Goal: Information Seeking & Learning: Understand process/instructions

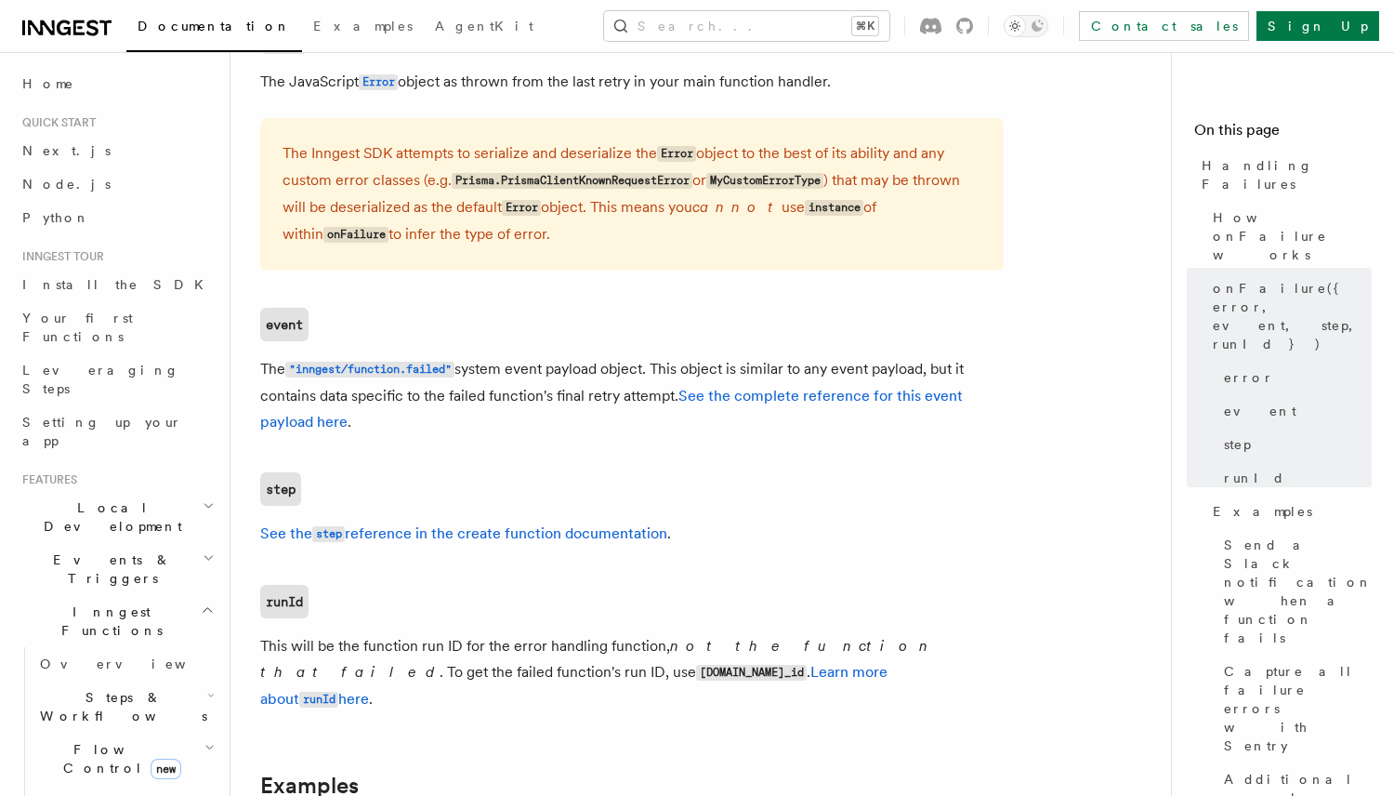
scroll to position [1012, 0]
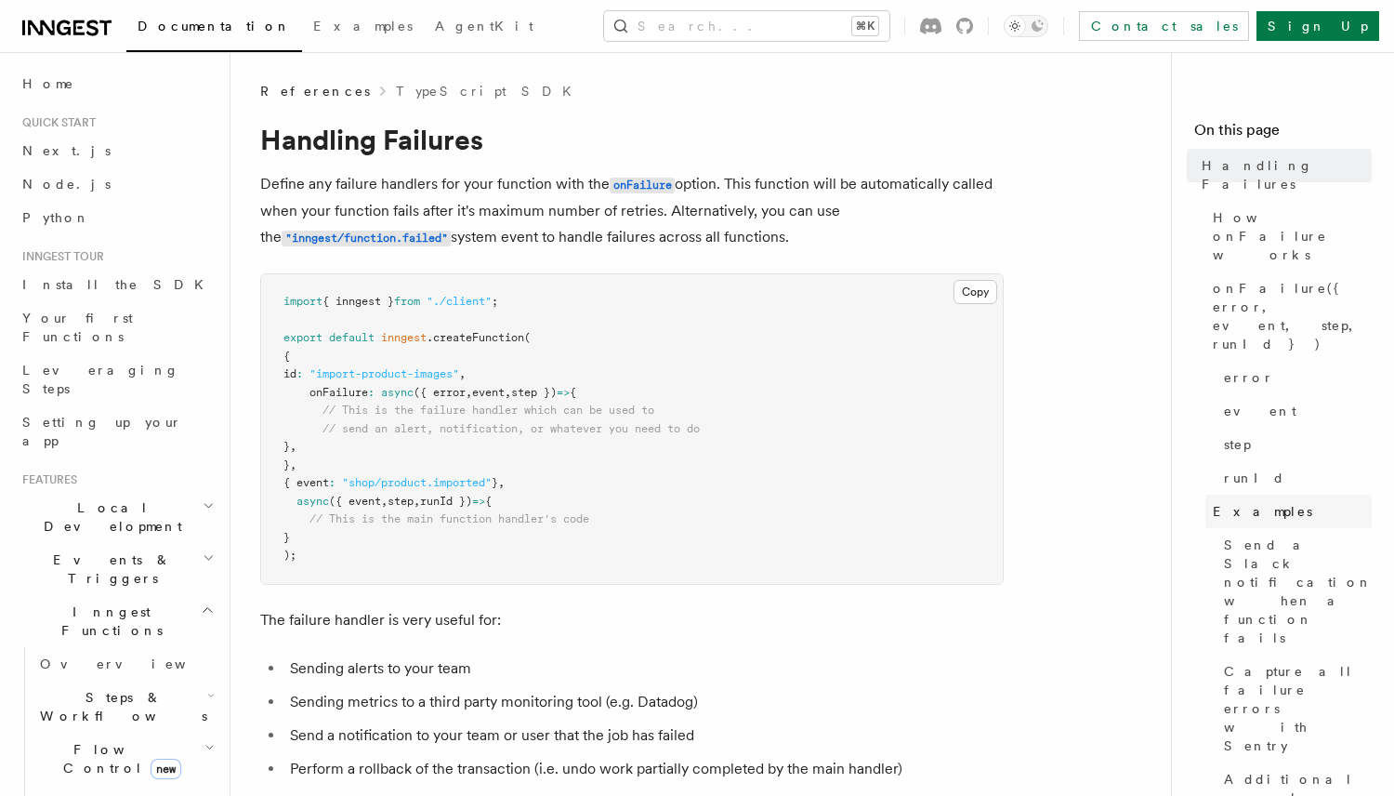
click at [1303, 494] on link "Examples" at bounding box center [1288, 510] width 166 height 33
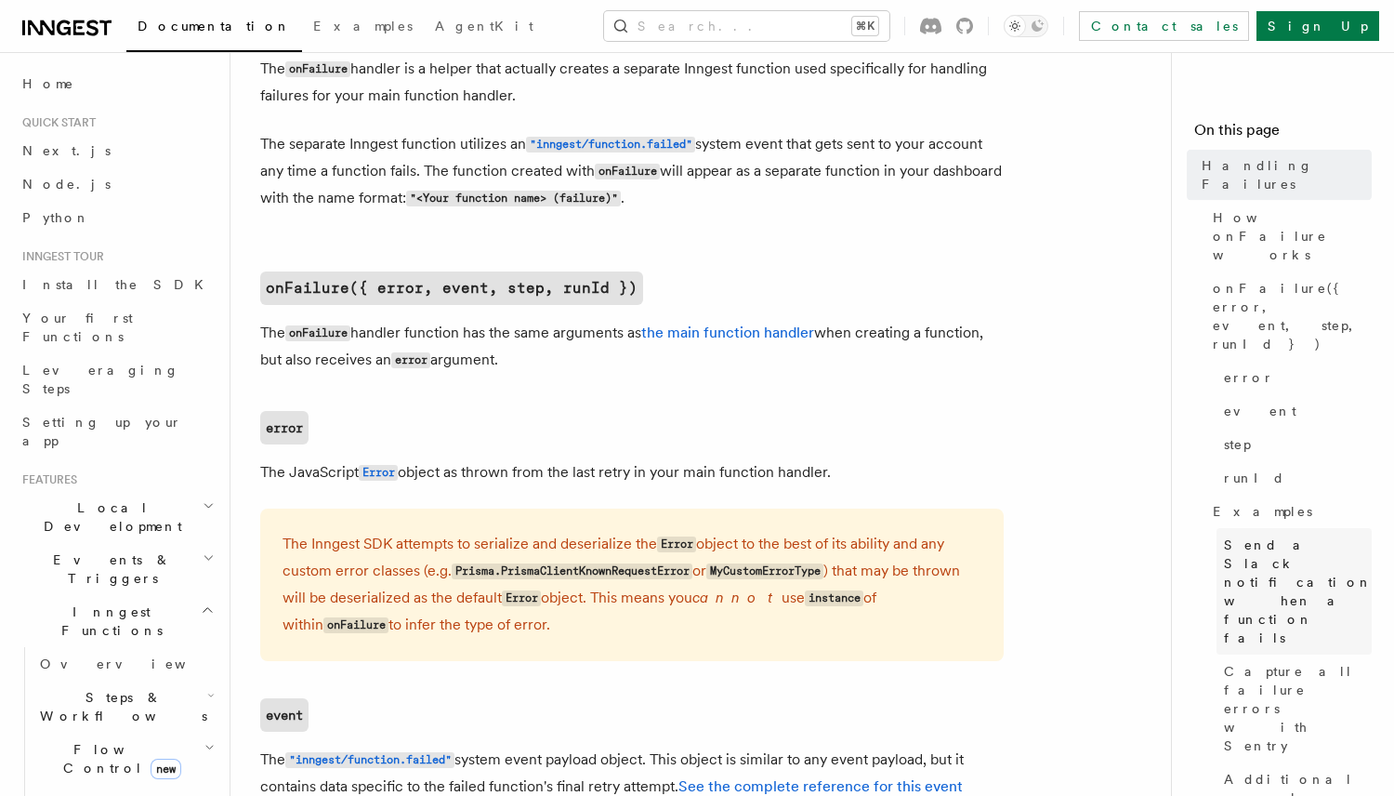
click at [1303, 535] on span "Send a Slack notification when a function fails" at bounding box center [1298, 591] width 149 height 112
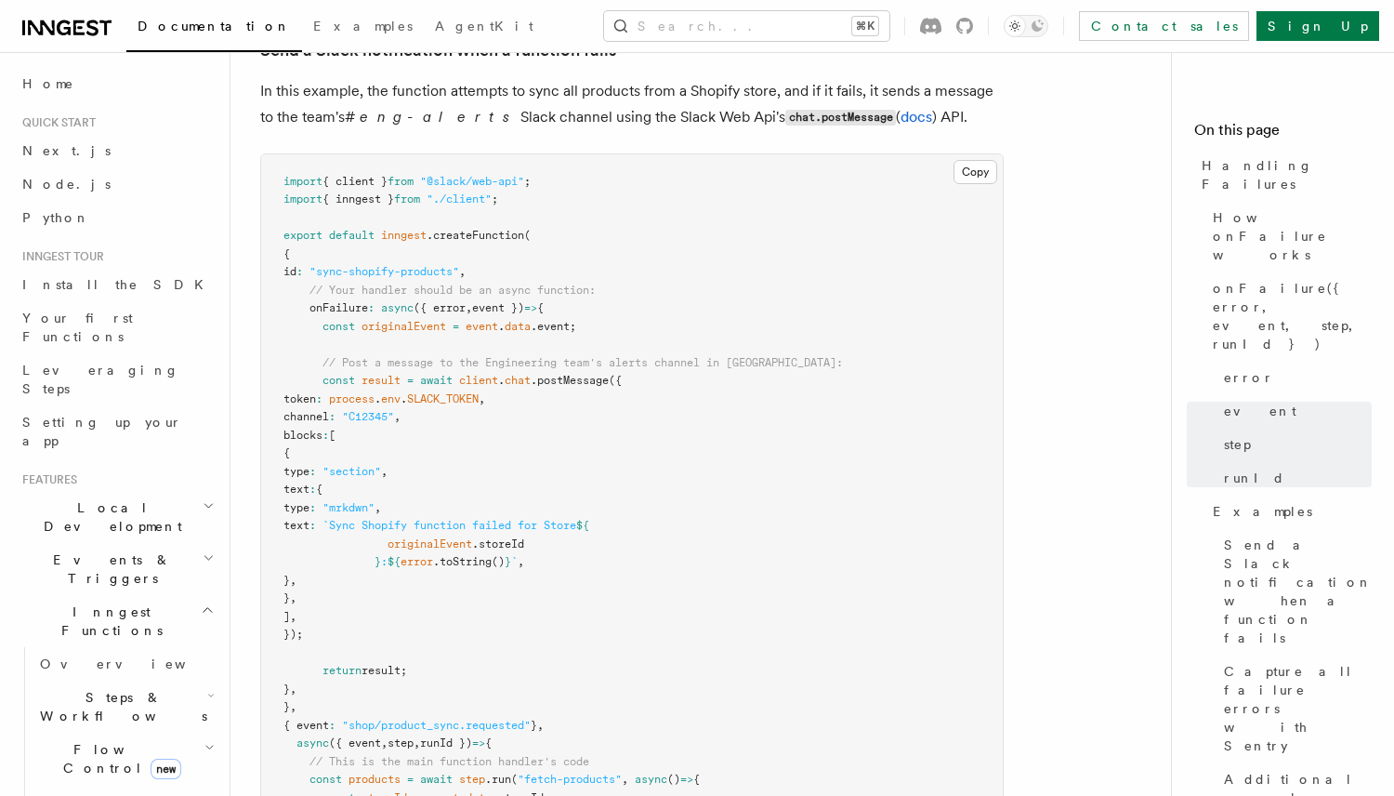
scroll to position [2138, 0]
